Goal: Information Seeking & Learning: Learn about a topic

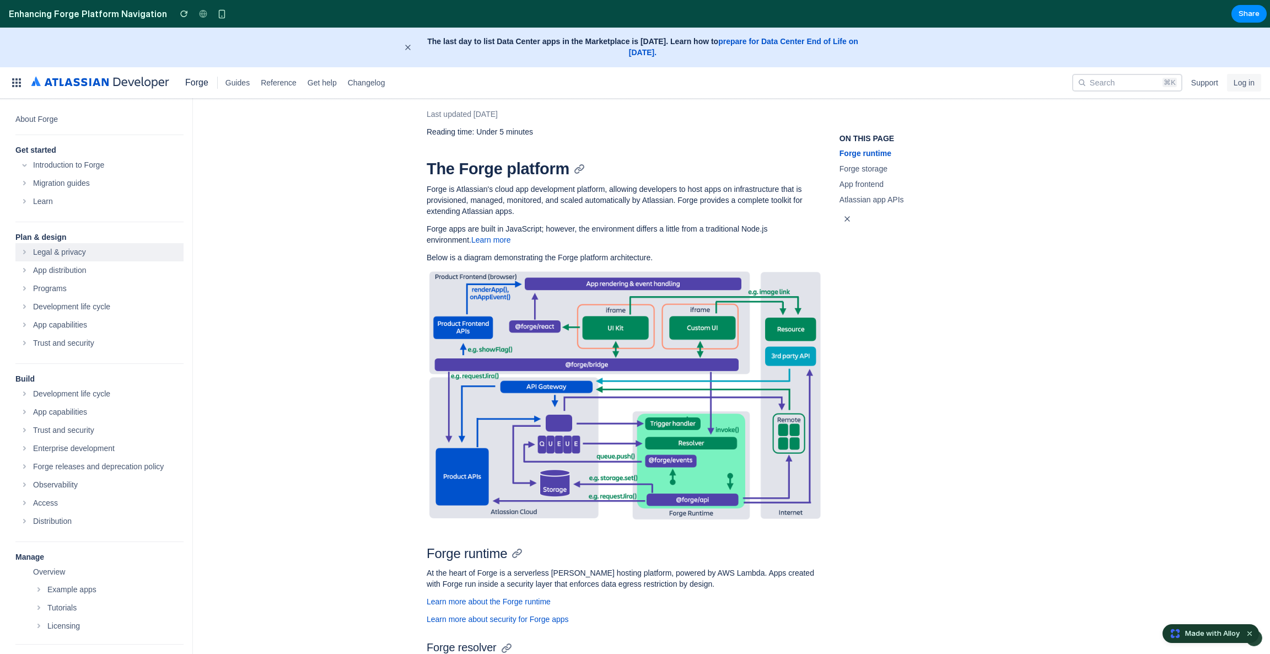
click at [94, 250] on div "Legal & privacy" at bounding box center [108, 251] width 150 height 11
click at [83, 274] on div "App distribution" at bounding box center [108, 270] width 150 height 11
